Goal: Task Accomplishment & Management: Complete application form

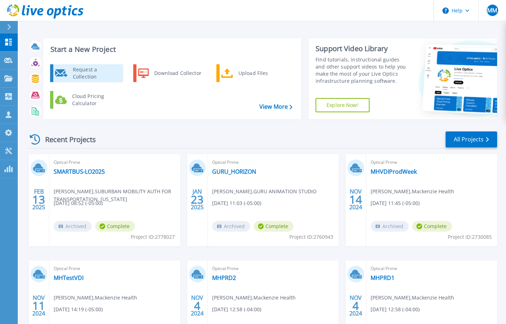
click at [84, 73] on div "Request a Collection" at bounding box center [95, 73] width 52 height 14
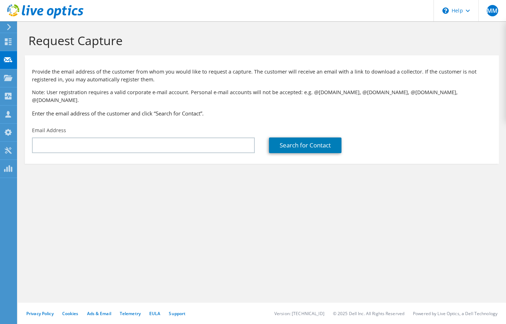
click at [10, 26] on icon at bounding box center [8, 27] width 5 height 6
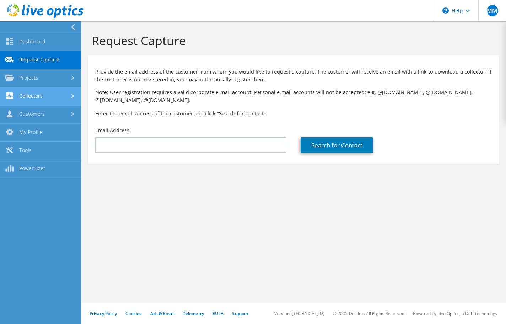
click at [36, 92] on link "Collectors" at bounding box center [40, 96] width 81 height 18
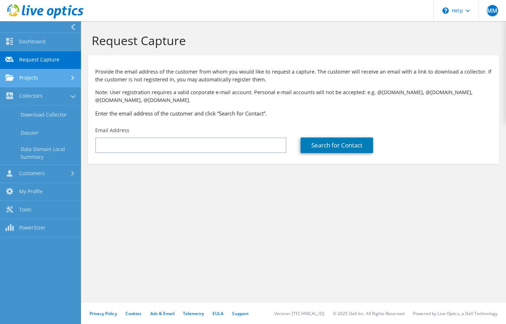
click at [34, 74] on link "Projects" at bounding box center [40, 78] width 81 height 18
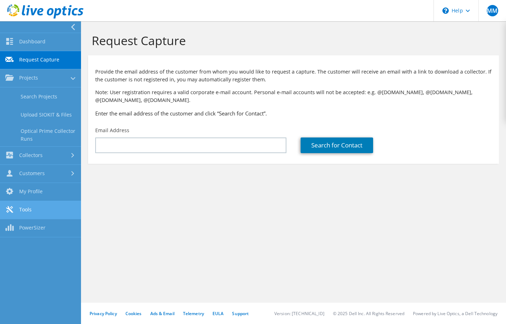
click at [27, 206] on link "Tools" at bounding box center [40, 210] width 81 height 18
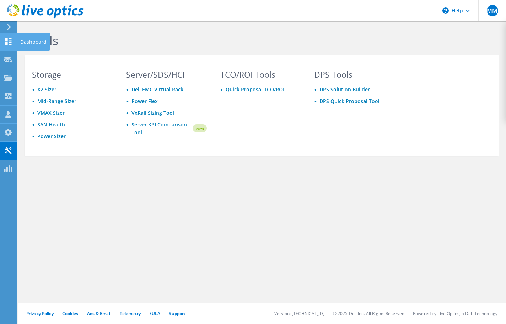
click at [11, 43] on icon at bounding box center [8, 41] width 9 height 7
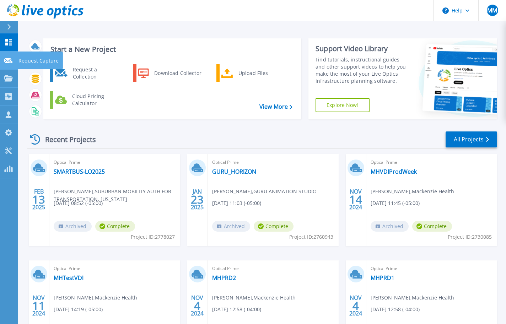
click at [8, 62] on icon at bounding box center [8, 60] width 9 height 5
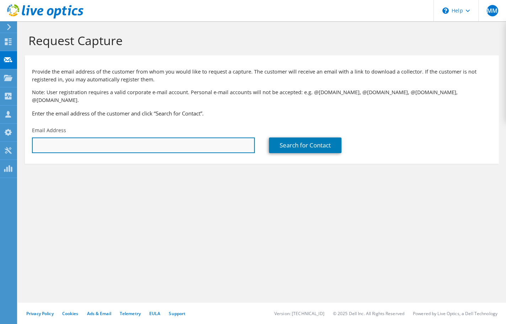
click at [53, 139] on input "text" at bounding box center [143, 145] width 223 height 16
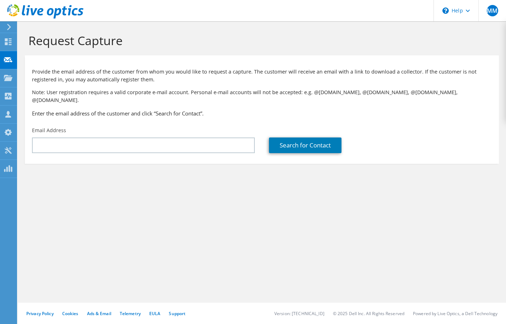
click at [54, 162] on section "Request Capture Provide the email address of the customer from whom you would l…" at bounding box center [262, 110] width 488 height 178
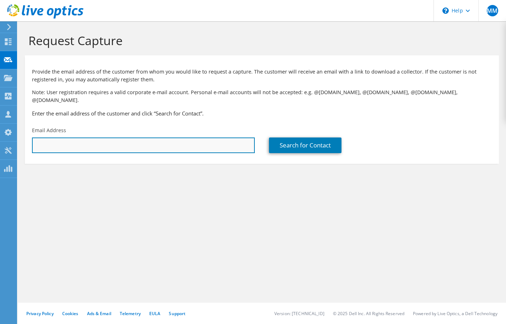
click at [53, 137] on input "text" at bounding box center [143, 145] width 223 height 16
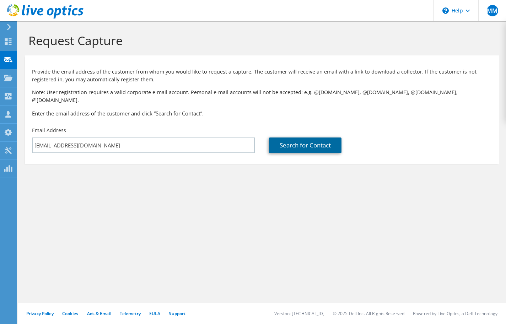
click at [303, 137] on link "Search for Contact" at bounding box center [305, 145] width 72 height 16
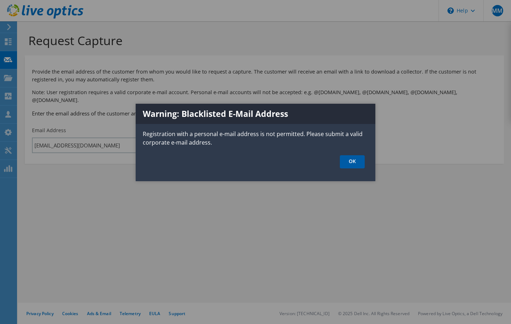
click at [356, 164] on link "OK" at bounding box center [352, 161] width 25 height 13
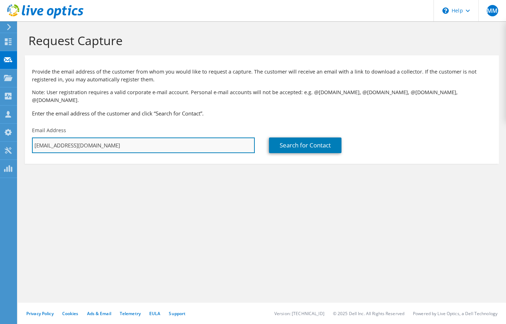
click at [104, 137] on input "vmmccurdy@gmail.com" at bounding box center [143, 145] width 223 height 16
drag, startPoint x: 101, startPoint y: 136, endPoint x: 9, endPoint y: 139, distance: 92.7
click at [9, 139] on div "MM Channel Partner Mike McCurdy mmccurdy@esitechnologies.com ESI Technologies M…" at bounding box center [253, 162] width 506 height 324
click at [110, 137] on input "vmmccurdy@gmail.com" at bounding box center [143, 145] width 223 height 16
drag, startPoint x: 104, startPoint y: 138, endPoint x: 33, endPoint y: 134, distance: 71.5
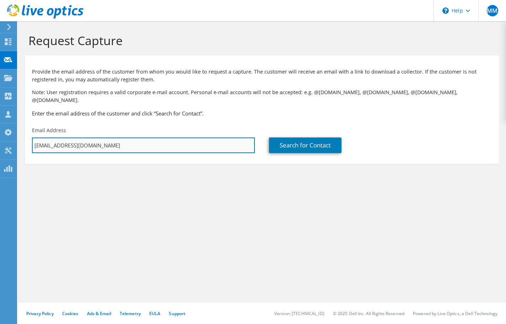
click at [33, 137] on input "vmmccurdy@gmail.com" at bounding box center [143, 145] width 223 height 16
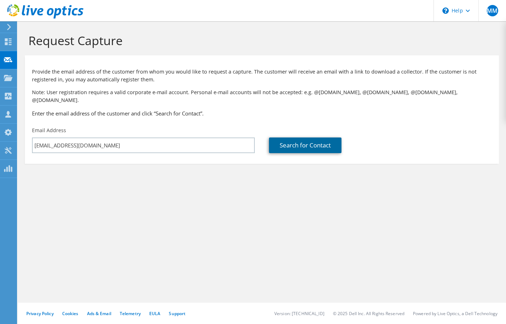
click at [315, 137] on link "Search for Contact" at bounding box center [305, 145] width 72 height 16
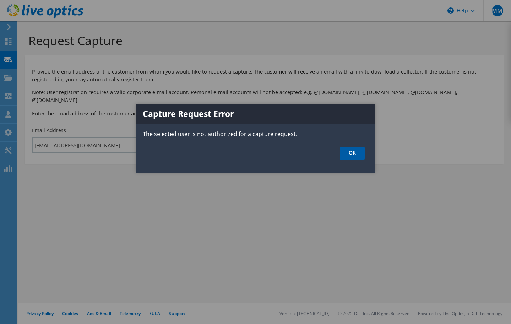
click at [355, 151] on link "OK" at bounding box center [352, 153] width 25 height 13
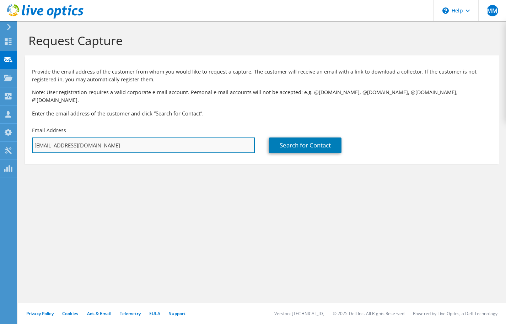
click at [118, 140] on input "[EMAIL_ADDRESS][DOMAIN_NAME]" at bounding box center [143, 145] width 223 height 16
drag, startPoint x: 116, startPoint y: 138, endPoint x: 18, endPoint y: 132, distance: 97.5
click at [18, 132] on section "Request Capture Provide the email address of the customer from whom you would l…" at bounding box center [262, 110] width 488 height 178
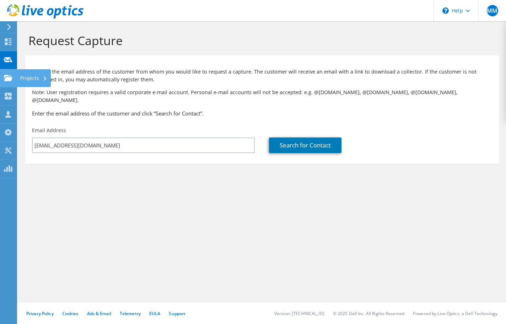
click at [8, 77] on use at bounding box center [8, 78] width 9 height 6
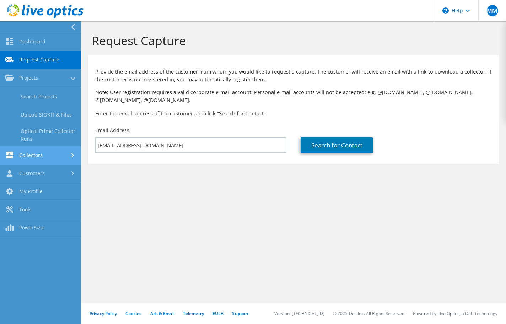
click at [34, 152] on link "Collectors" at bounding box center [40, 156] width 81 height 18
click at [169, 232] on div "Request Capture Provide the email address of the customer from whom you would l…" at bounding box center [293, 172] width 425 height 303
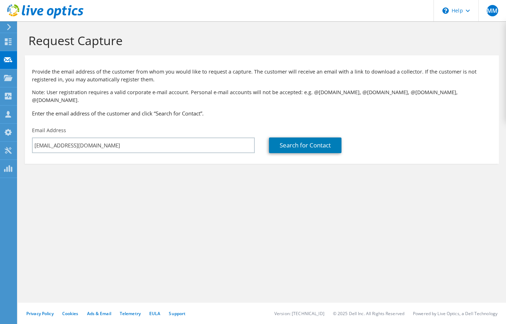
click at [9, 25] on icon at bounding box center [8, 27] width 5 height 6
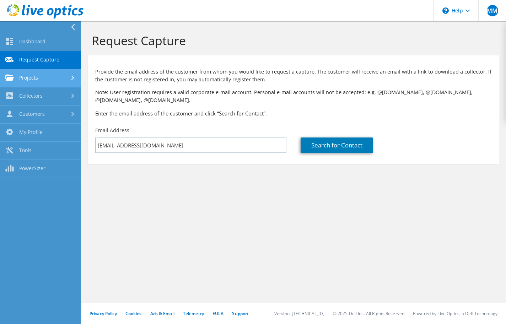
click at [37, 74] on link "Projects" at bounding box center [40, 78] width 81 height 18
click at [32, 78] on link "Projects" at bounding box center [40, 78] width 81 height 18
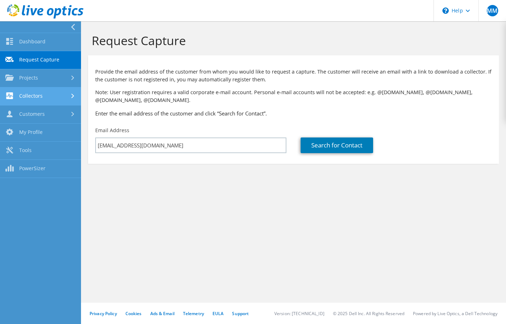
click at [32, 95] on link "Collectors" at bounding box center [40, 96] width 81 height 18
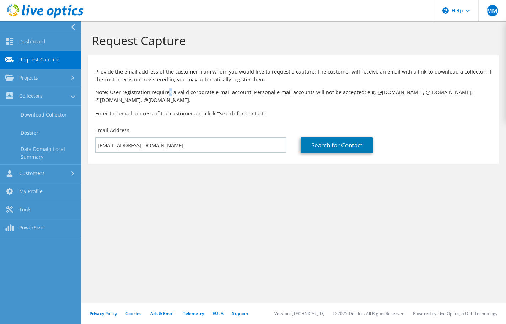
click at [170, 95] on p "Note: User registration requires a valid corporate e-mail account. Personal e-m…" at bounding box center [293, 96] width 396 height 16
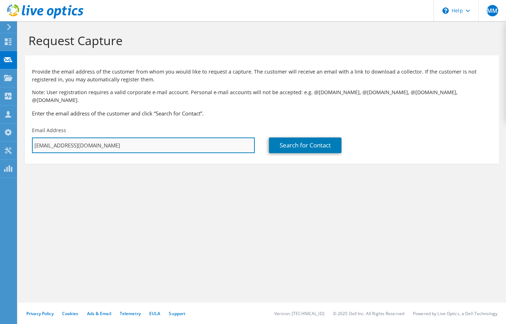
click at [120, 138] on input "[EMAIL_ADDRESS][DOMAIN_NAME]" at bounding box center [143, 145] width 223 height 16
drag, startPoint x: 123, startPoint y: 136, endPoint x: 28, endPoint y: 131, distance: 95.7
click at [28, 131] on div "Email Address mmccurdy@esitechnologies.com" at bounding box center [143, 139] width 237 height 33
click at [133, 137] on input "[EMAIL_ADDRESS][DOMAIN_NAME]" at bounding box center [143, 145] width 223 height 16
drag, startPoint x: 130, startPoint y: 137, endPoint x: 18, endPoint y: 128, distance: 112.2
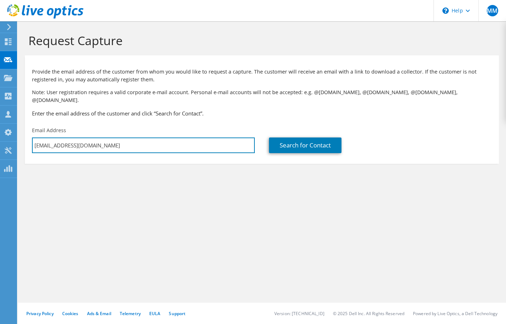
click at [18, 128] on section "Request Capture Provide the email address of the customer from whom you would l…" at bounding box center [262, 110] width 488 height 178
type input "k"
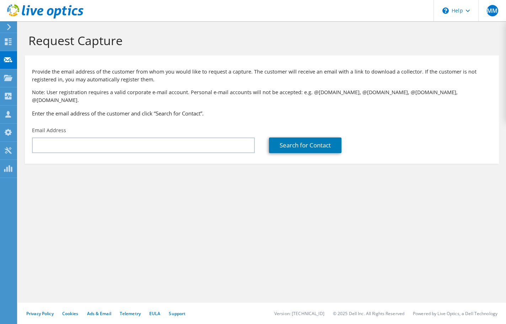
click at [396, 137] on div "Search for Contact" at bounding box center [380, 145] width 223 height 16
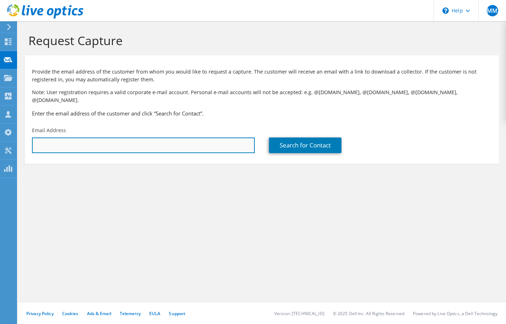
click at [50, 137] on input "text" at bounding box center [143, 145] width 223 height 16
type input "keith.white@oshawaclinic.ca"
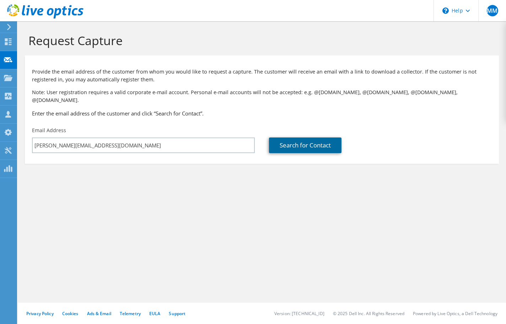
click at [316, 139] on link "Search for Contact" at bounding box center [305, 145] width 72 height 16
type input "OSHAWA CLINIC"
type input "Keith"
type input "White"
type input "Canada"
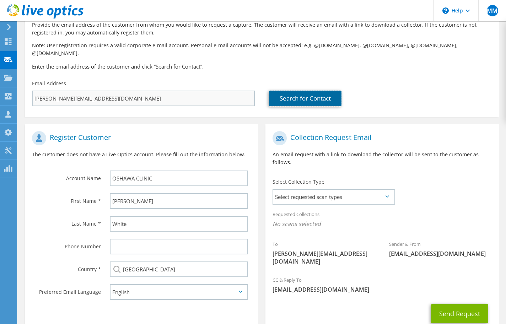
scroll to position [81, 0]
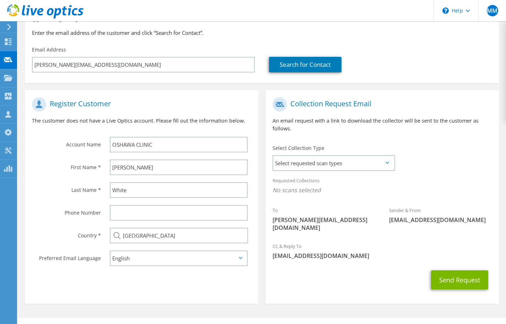
click at [387, 162] on icon at bounding box center [387, 163] width 4 height 2
click at [386, 156] on div "Select Collection Type Select requested scan types Server Virtualization Optica…" at bounding box center [333, 157] width 122 height 25
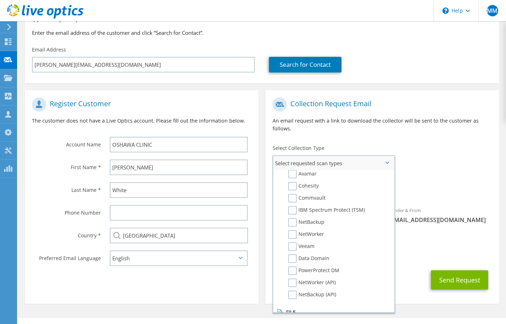
scroll to position [310, 0]
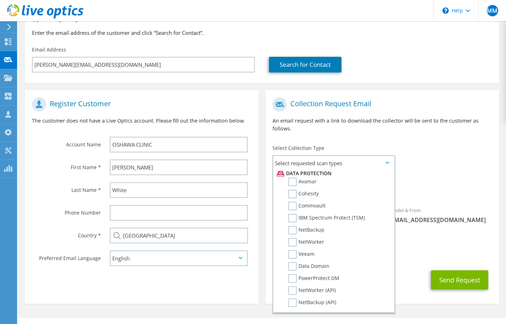
click at [418, 126] on div "Collection Request Email An email request with a link to download the collector…" at bounding box center [381, 117] width 233 height 47
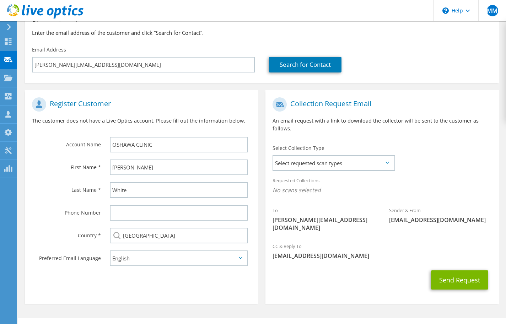
click at [21, 132] on div "Register Customer The customer does not have a Live Optics account. Please fill…" at bounding box center [141, 198] width 240 height 217
